Goal: Communication & Community: Share content

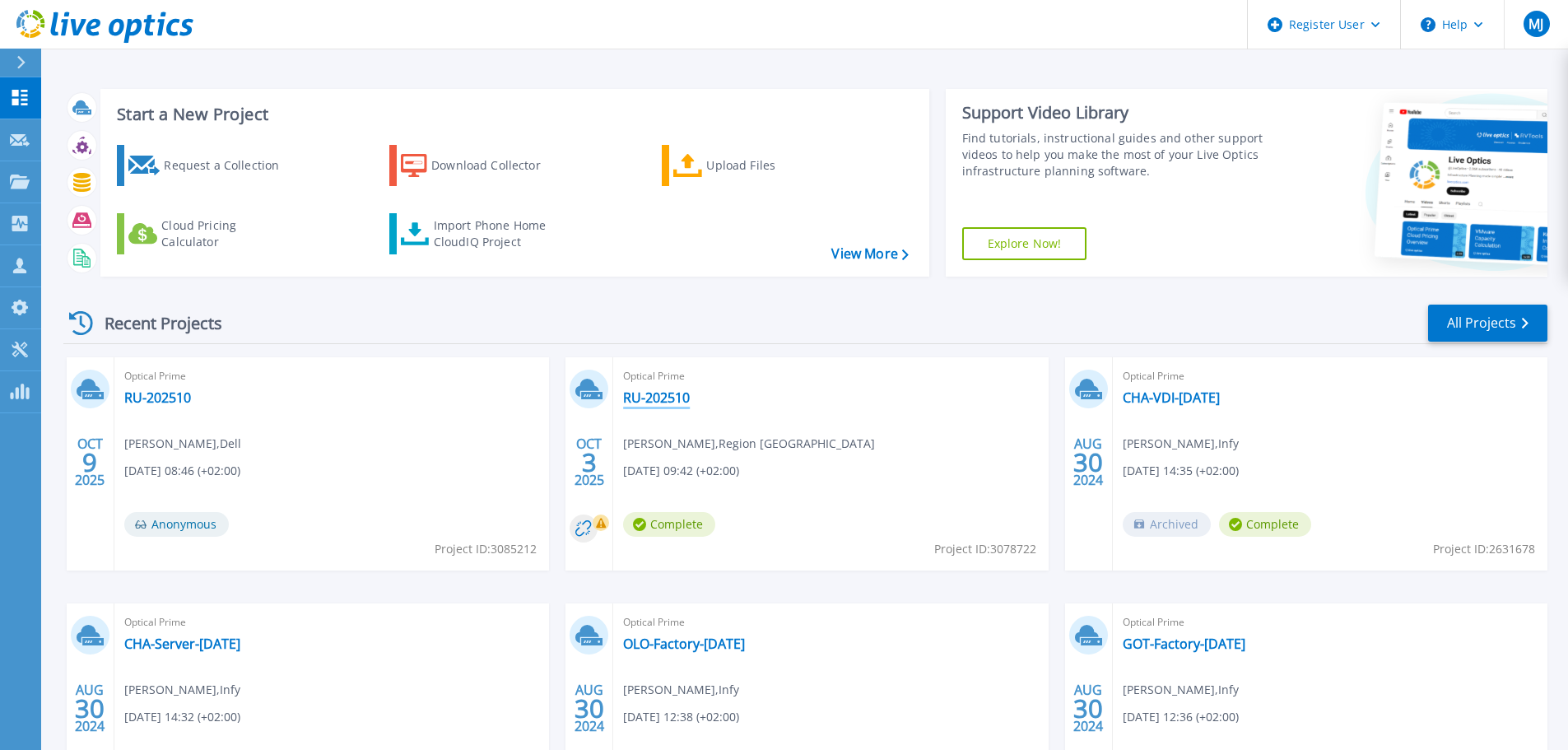
click at [644, 395] on link "RU-202510" at bounding box center [656, 397] width 67 height 17
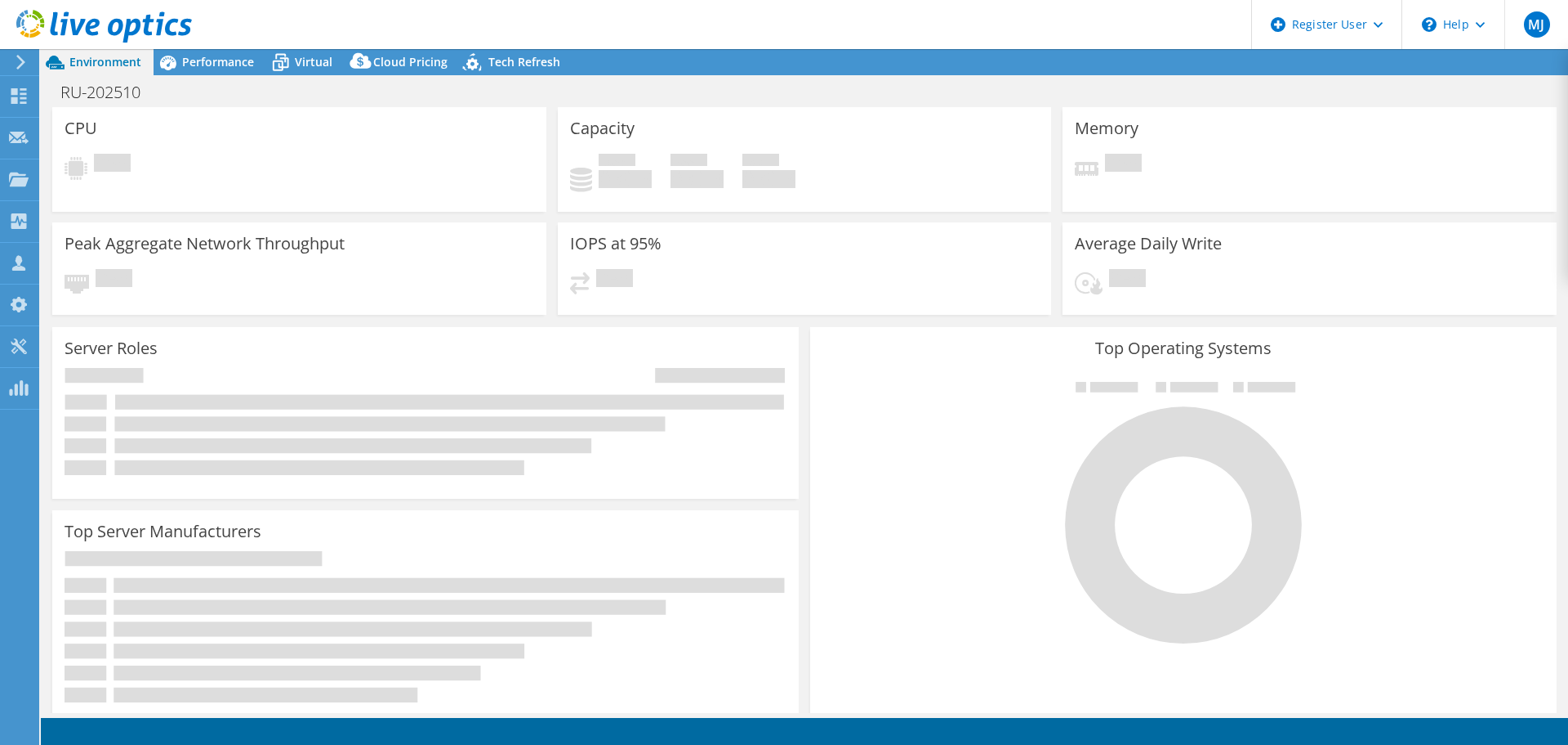
select select "USD"
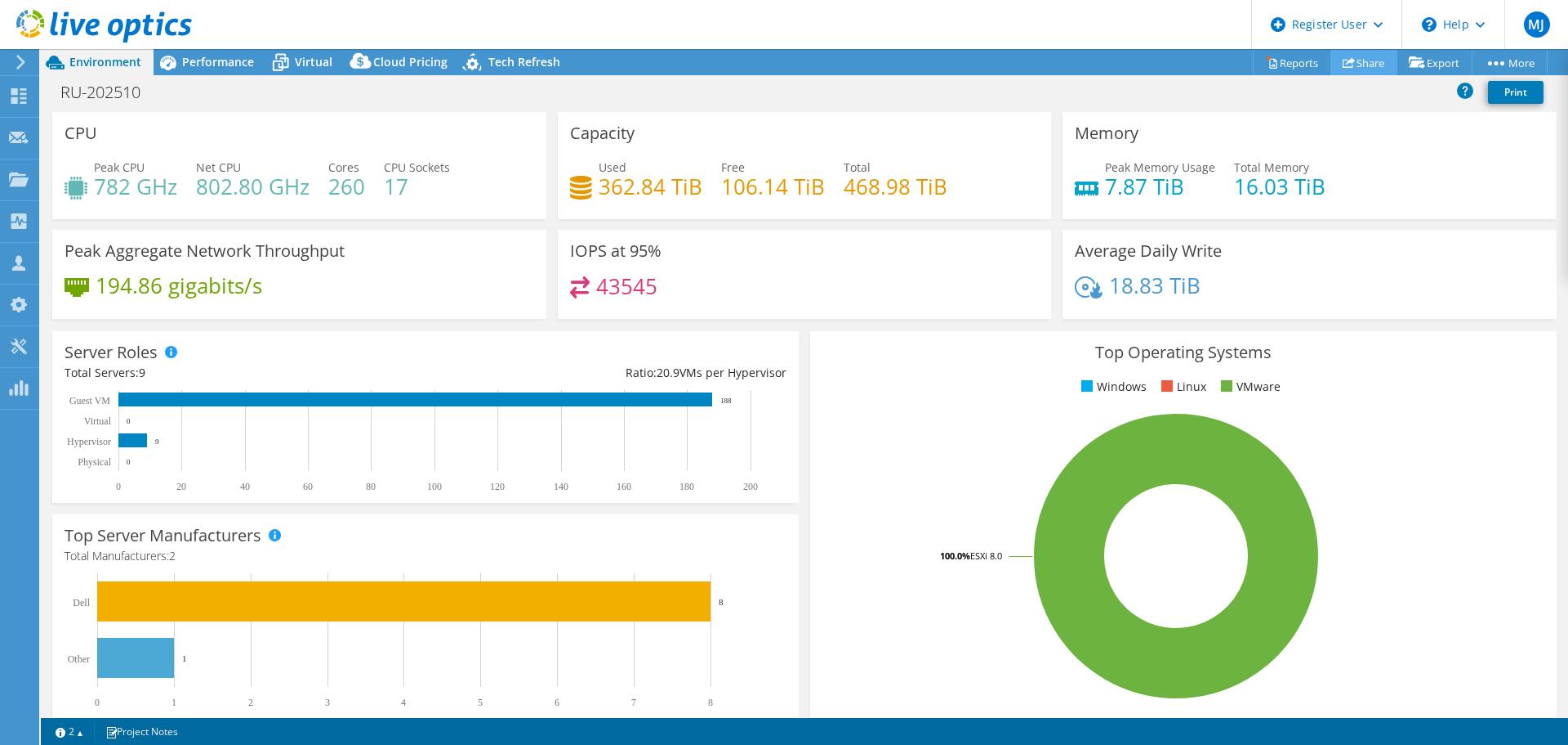
click at [1356, 65] on link "Share" at bounding box center [1364, 62] width 67 height 25
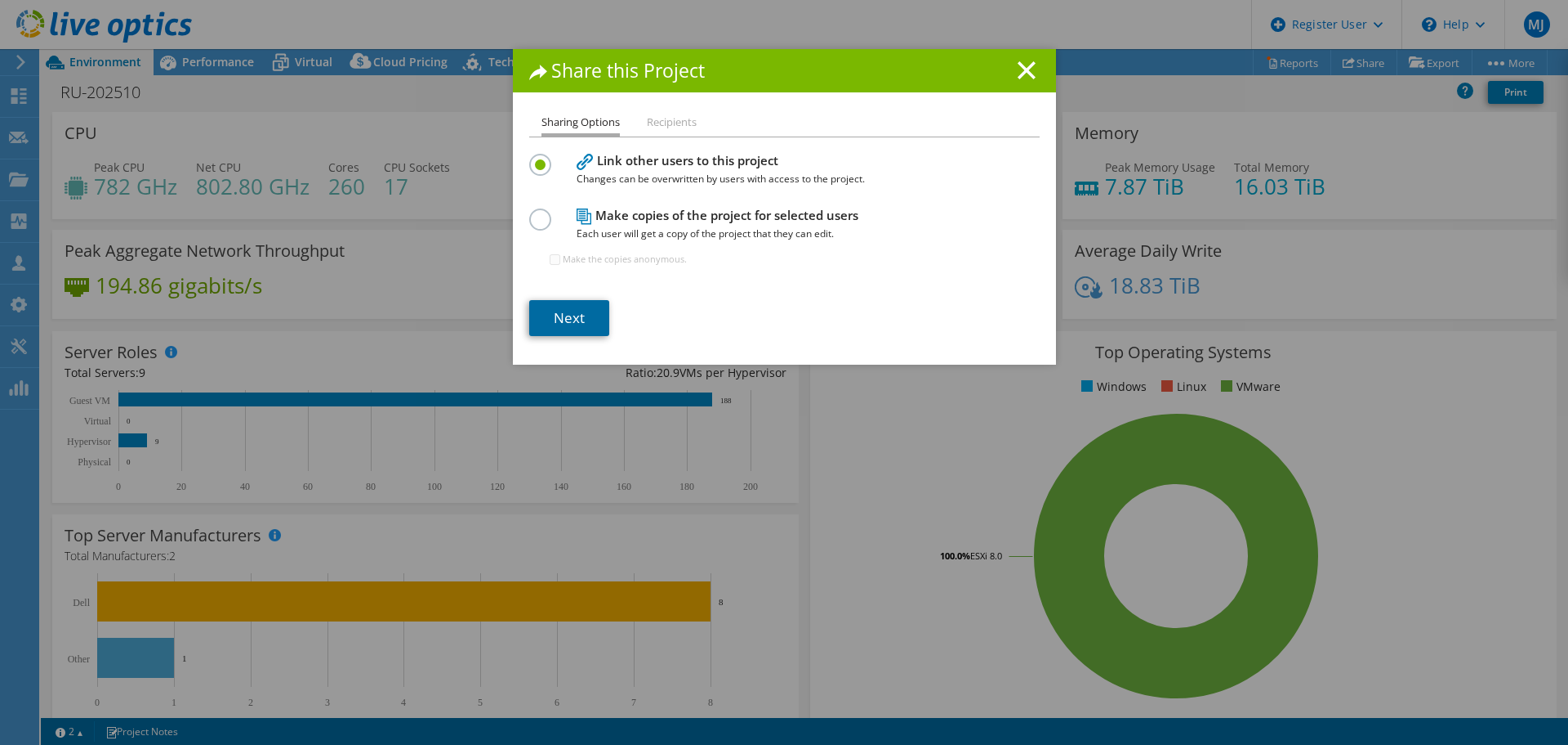
click at [561, 303] on link "Next" at bounding box center [569, 318] width 80 height 36
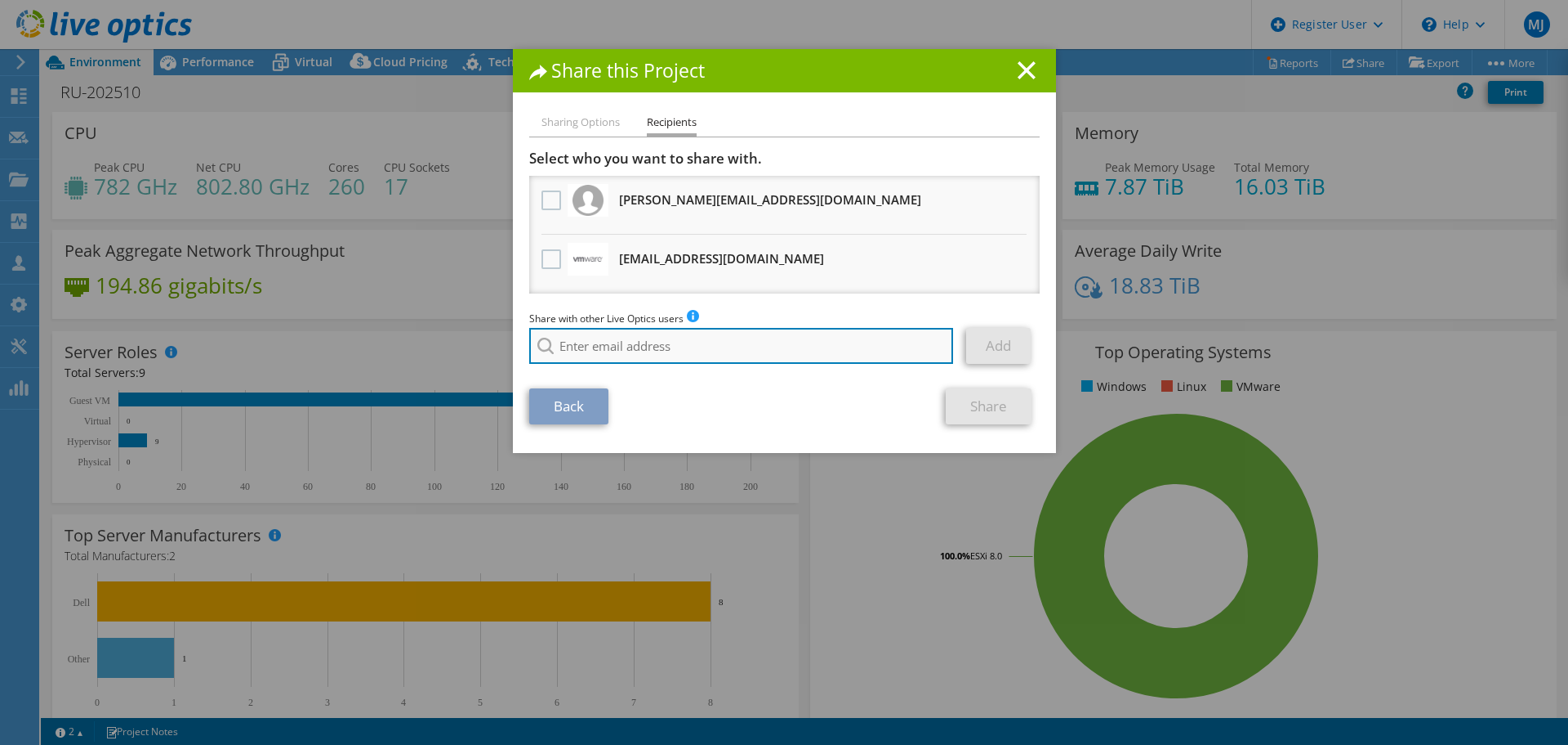
click at [579, 345] on input "search" at bounding box center [741, 346] width 425 height 36
click at [622, 457] on li "[PERSON_NAME][EMAIL_ADDRESS][DOMAIN_NAME]" at bounding box center [695, 456] width 333 height 20
type input "[PERSON_NAME][EMAIL_ADDRESS][DOMAIN_NAME]"
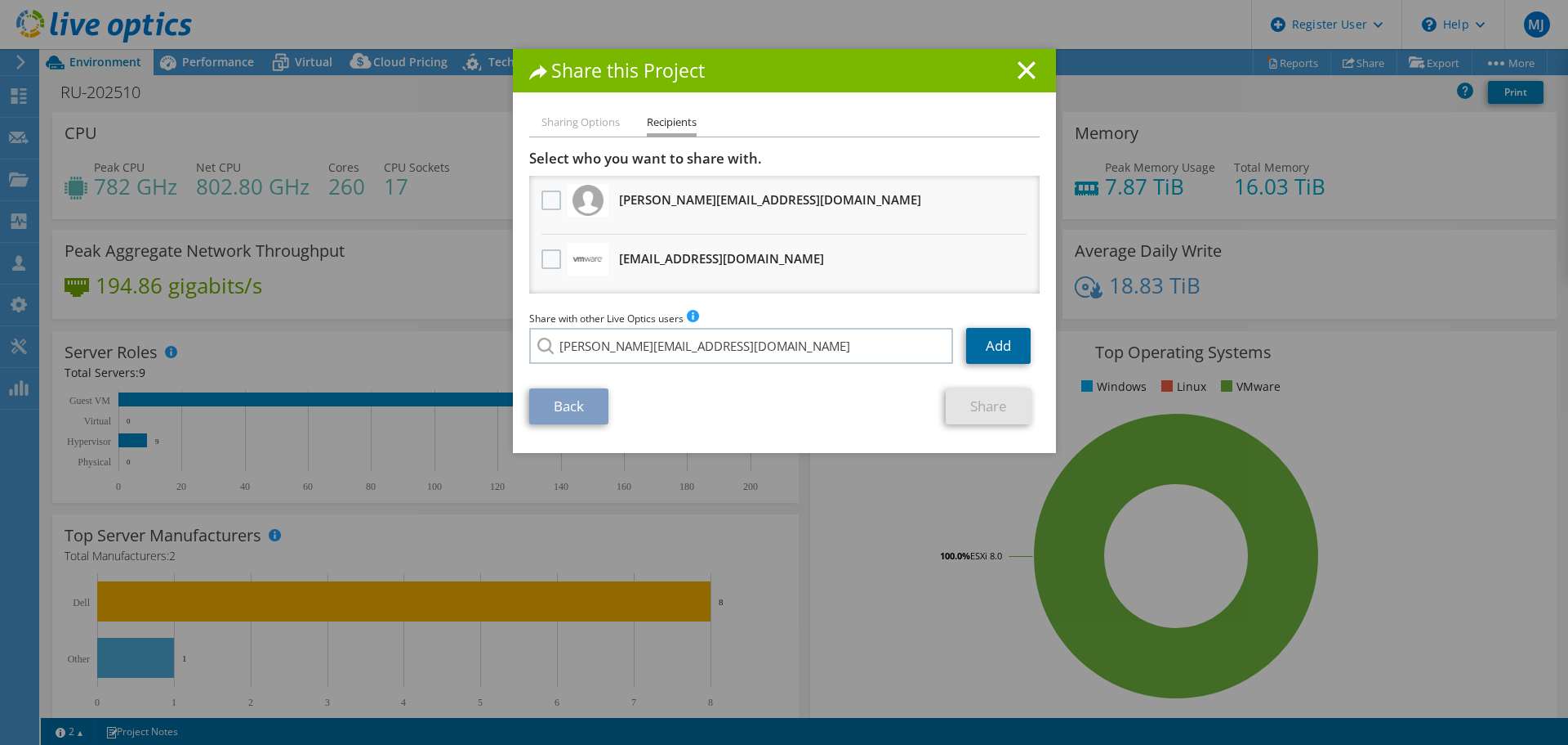
click at [985, 345] on link "Add" at bounding box center [998, 346] width 65 height 36
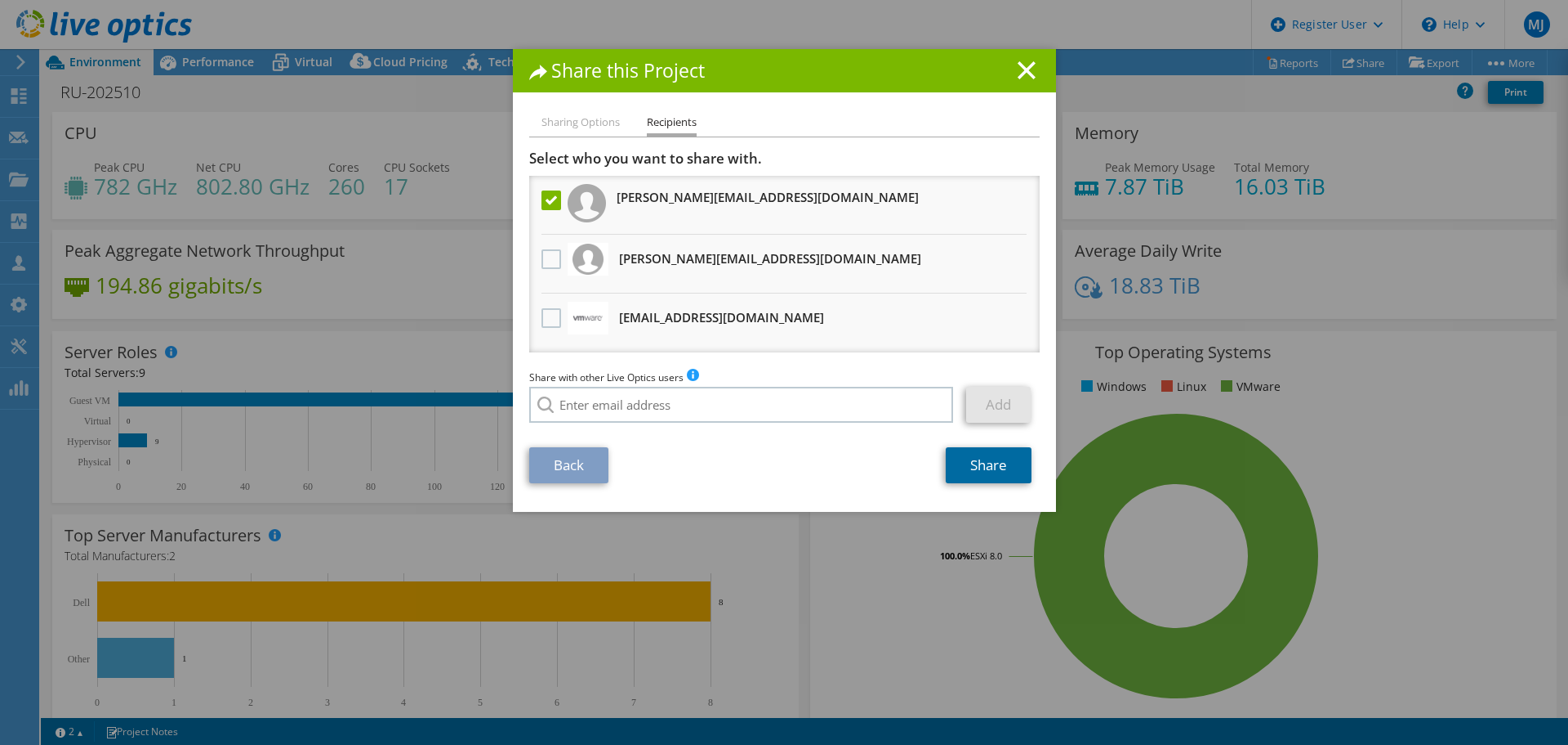
click at [976, 470] on link "Share" at bounding box center [989, 465] width 85 height 36
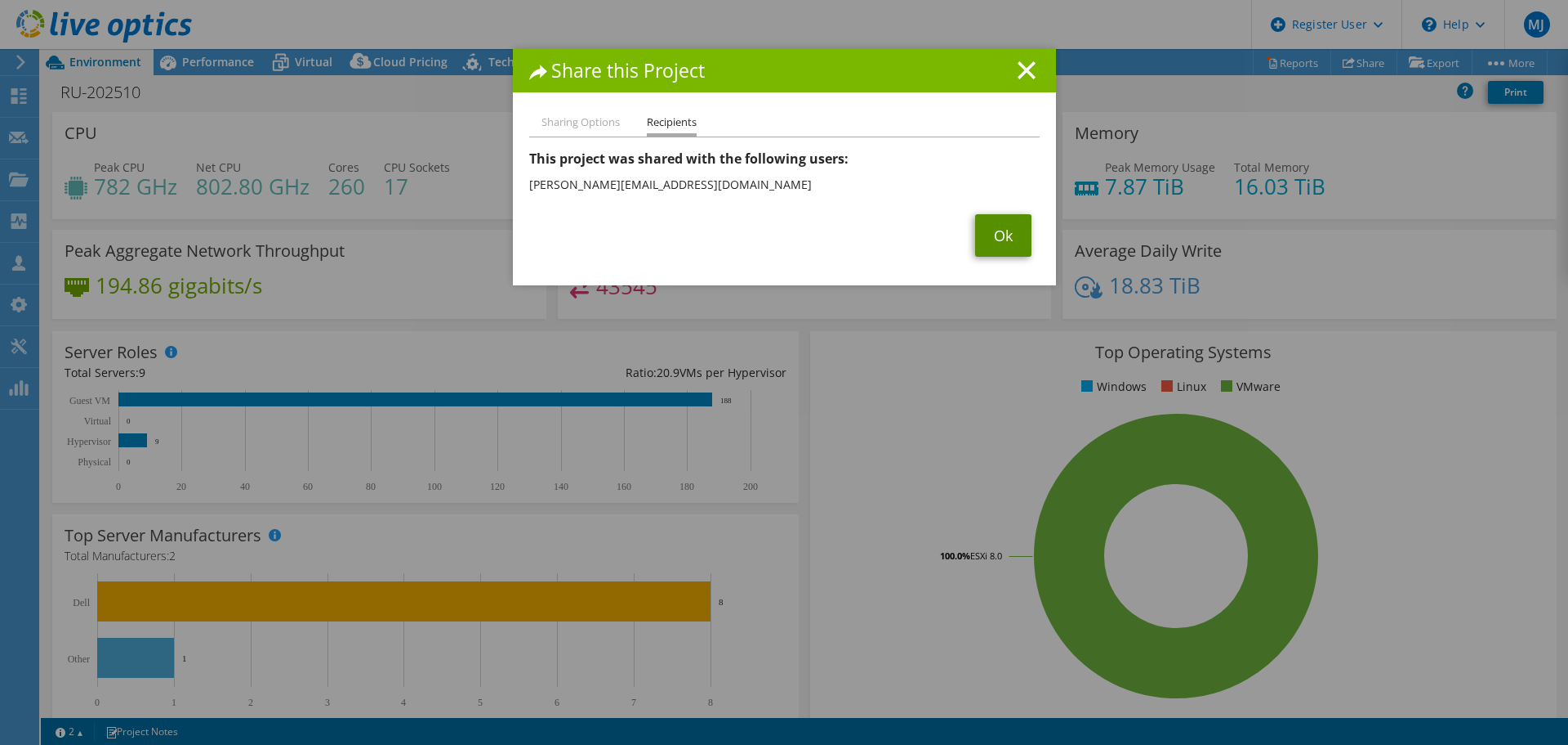
click at [985, 226] on link "Ok" at bounding box center [1003, 235] width 57 height 43
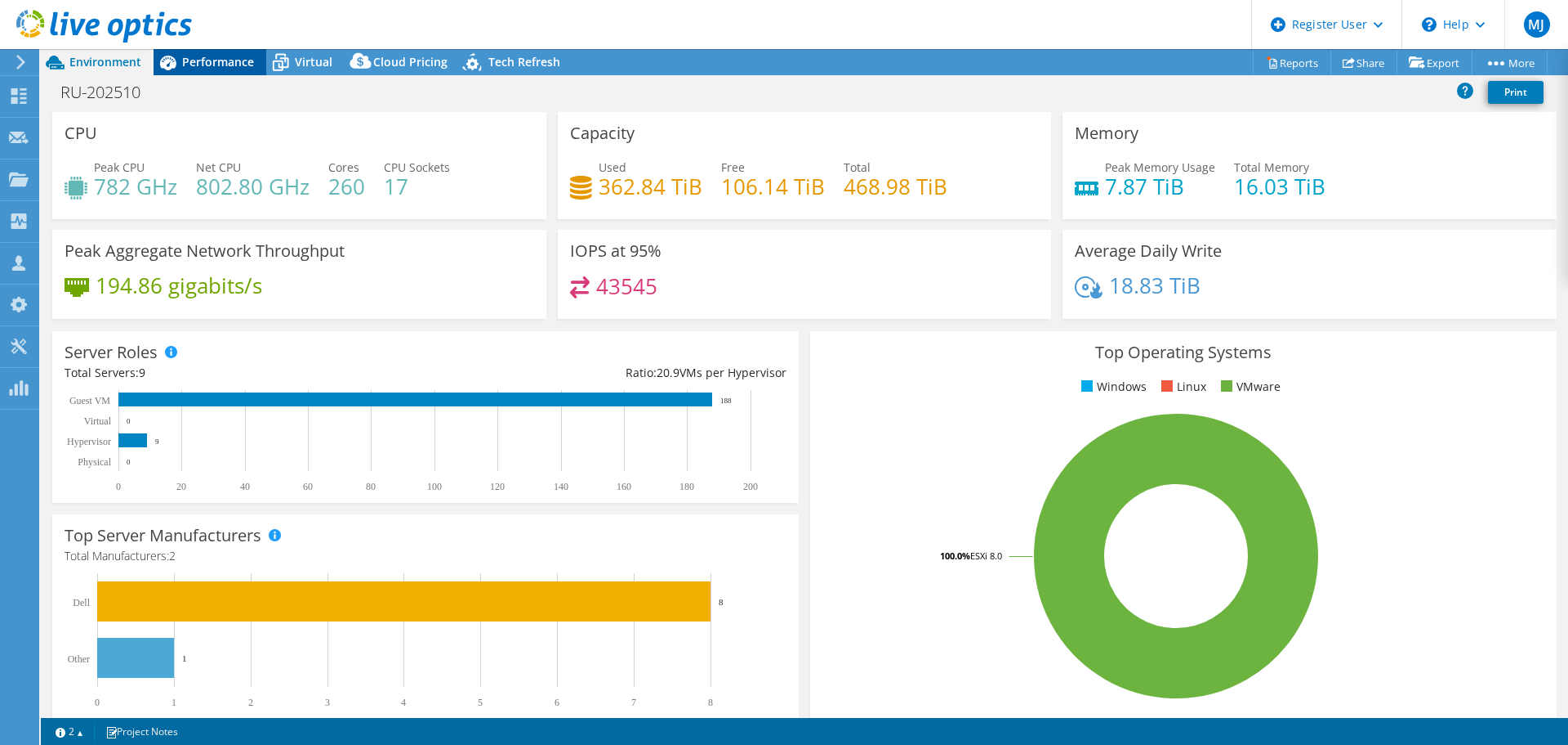
click at [228, 56] on span "Performance" at bounding box center [218, 62] width 71 height 16
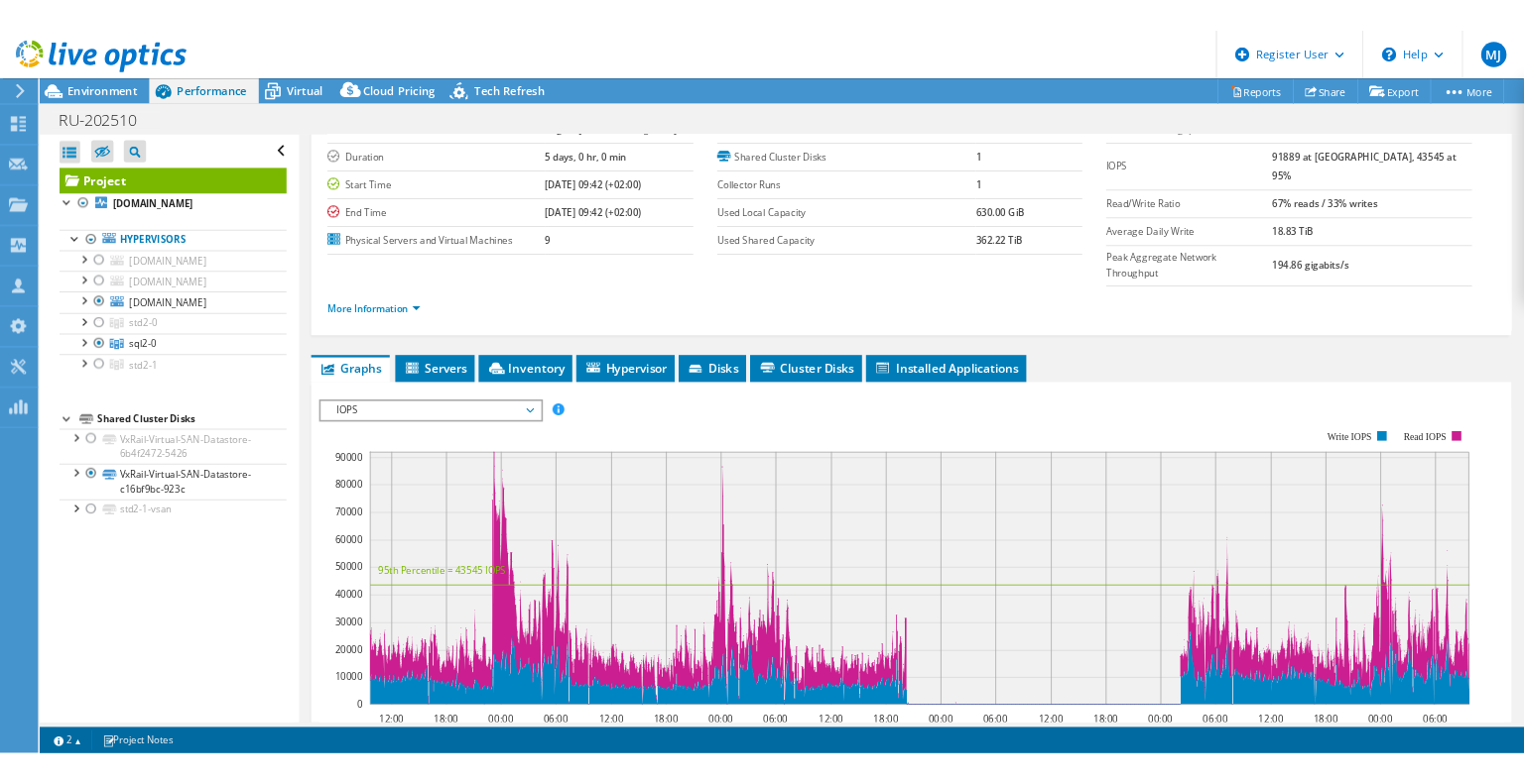
scroll to position [135, 0]
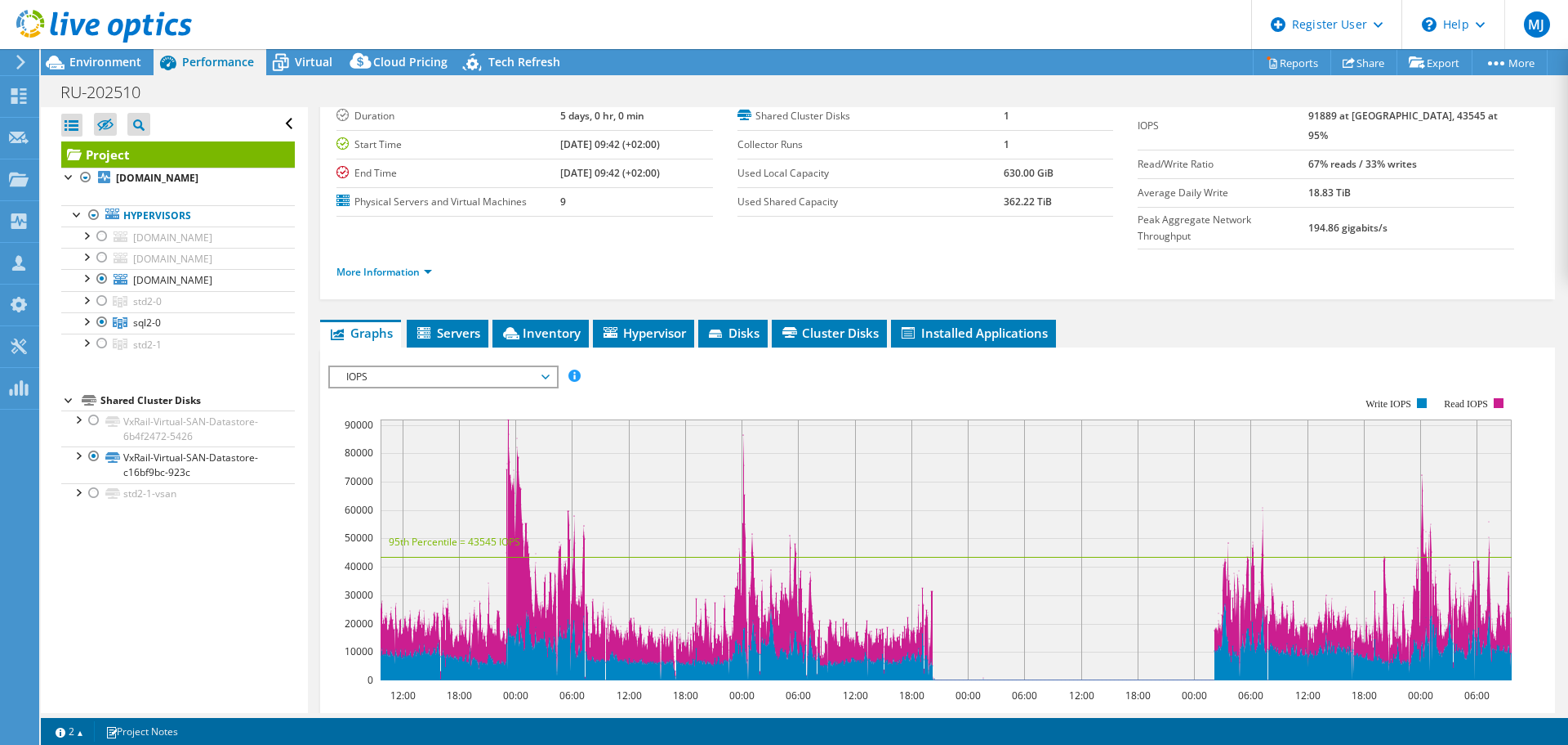
click at [547, 367] on span "IOPS" at bounding box center [443, 377] width 210 height 20
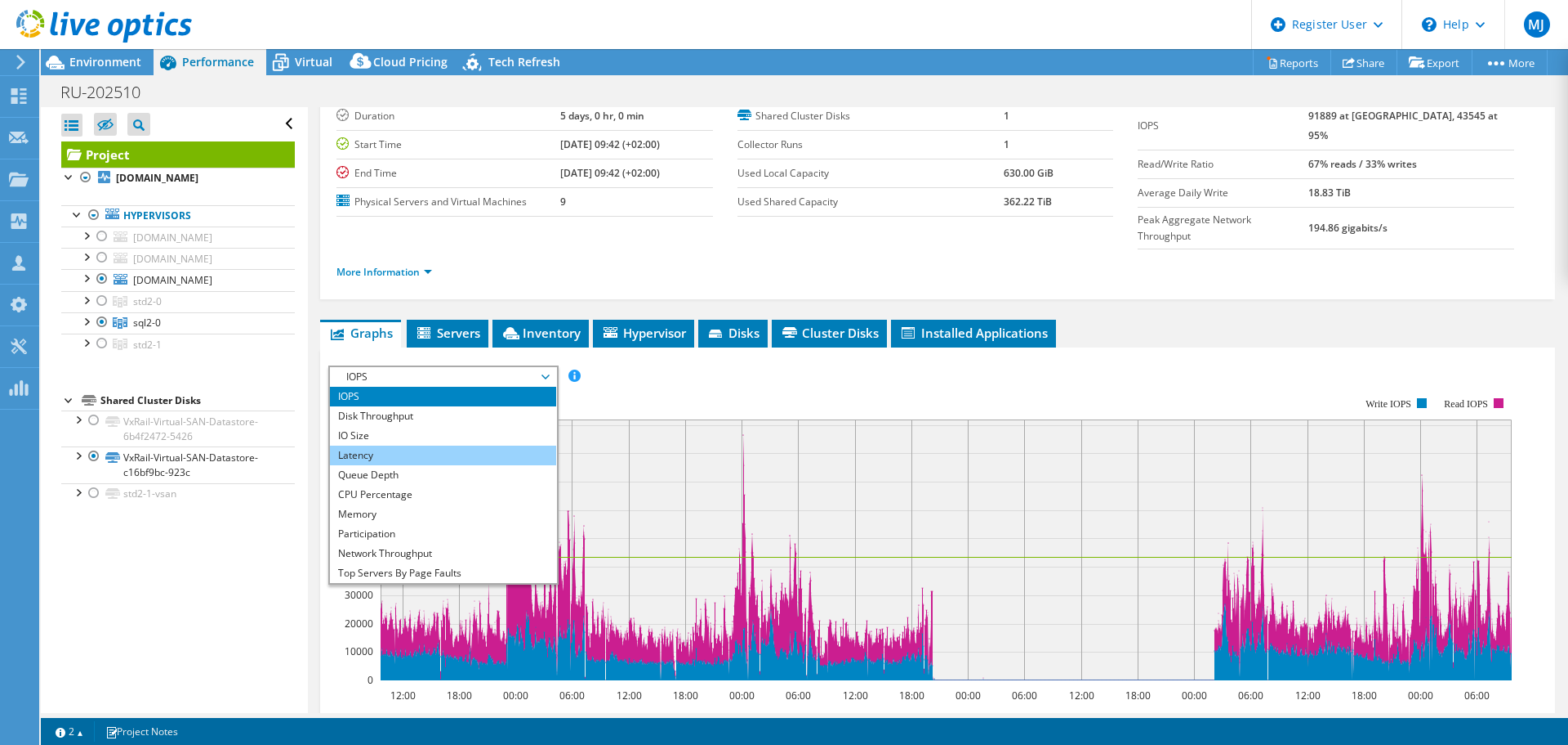
click at [436, 446] on li "Latency" at bounding box center [443, 456] width 226 height 20
